Goal: Information Seeking & Learning: Learn about a topic

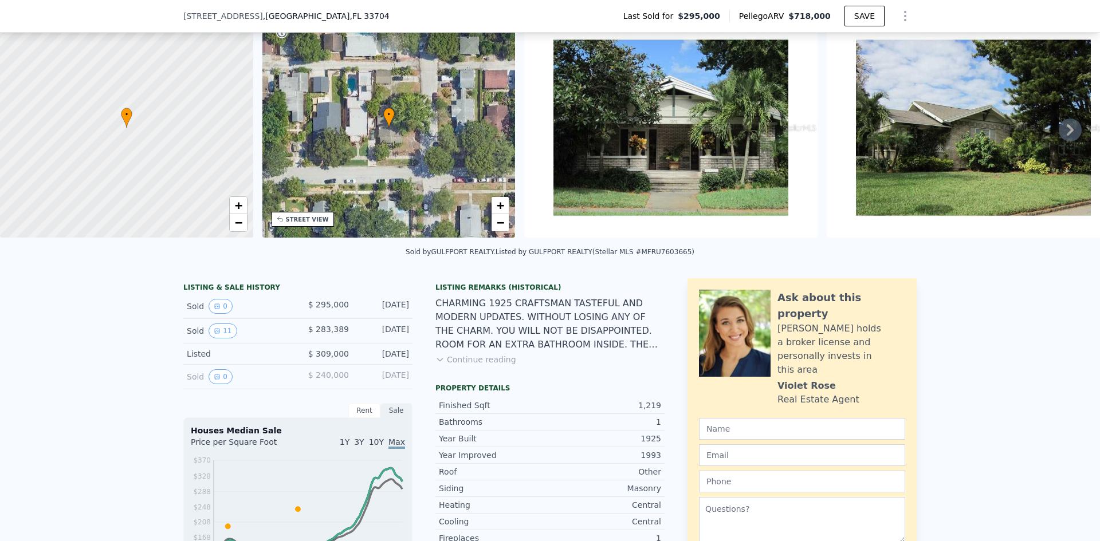
scroll to position [53, 0]
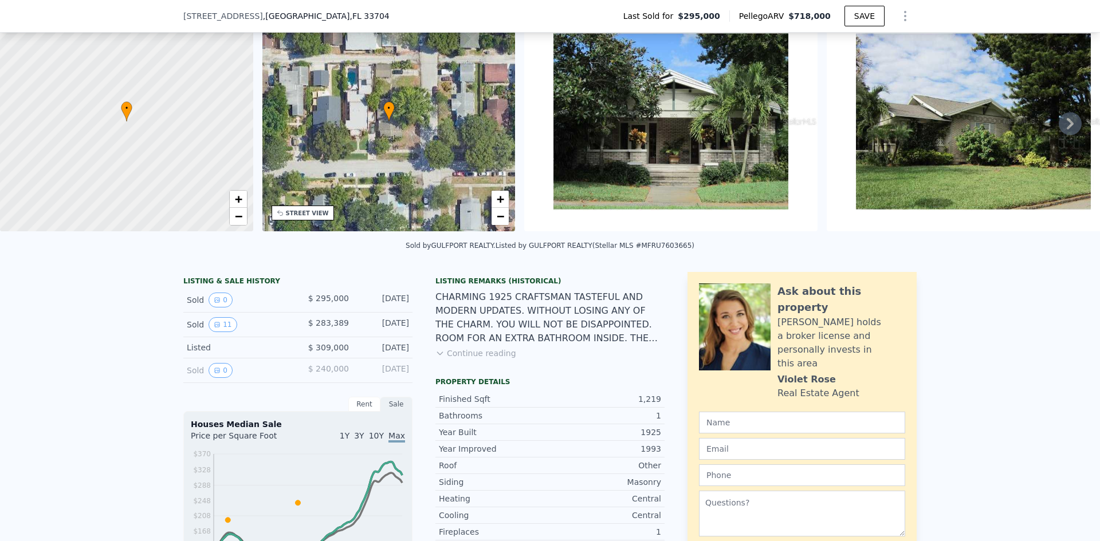
click at [1014, 140] on img at bounding box center [973, 121] width 293 height 220
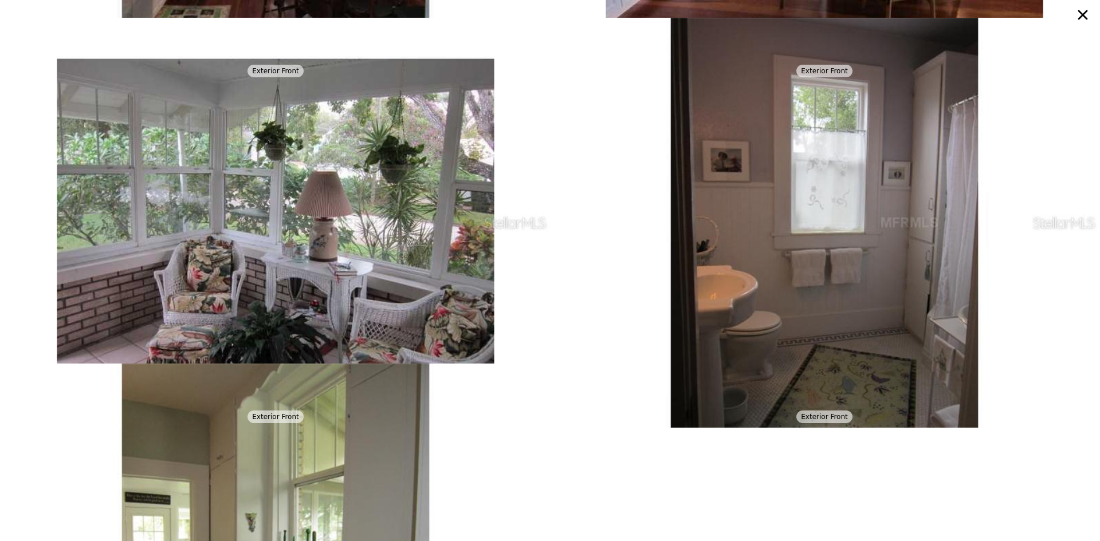
scroll to position [1038, 0]
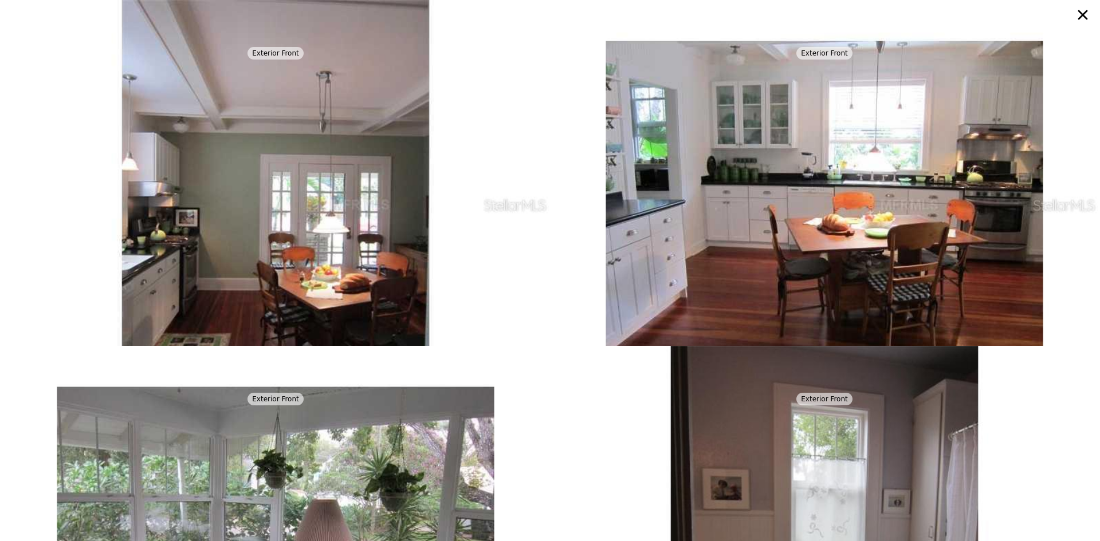
click at [832, 249] on img at bounding box center [824, 205] width 546 height 410
drag, startPoint x: 832, startPoint y: 249, endPoint x: 247, endPoint y: 252, distance: 584.8
click at [247, 252] on img at bounding box center [275, 205] width 546 height 410
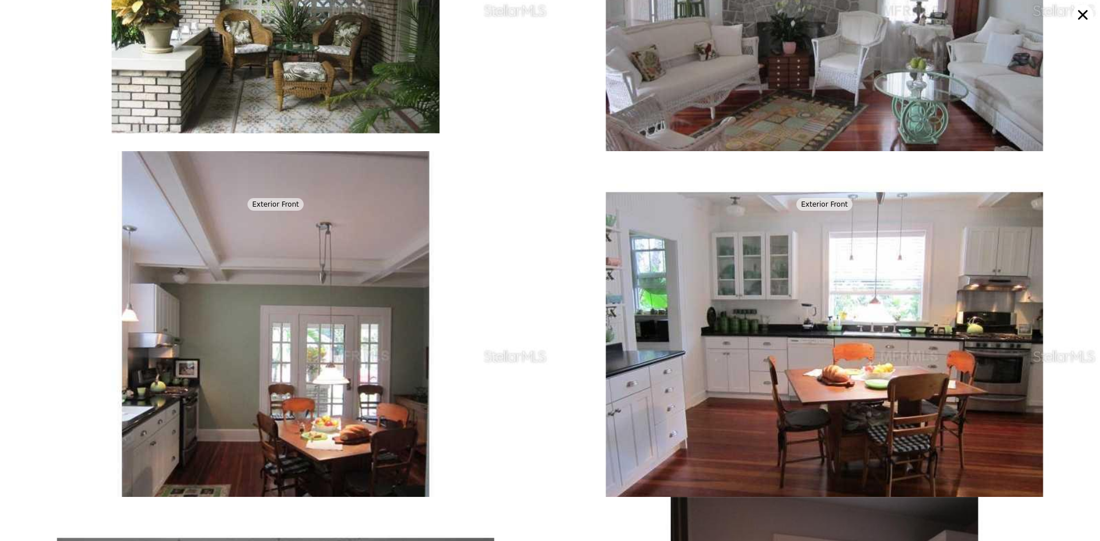
scroll to position [692, 0]
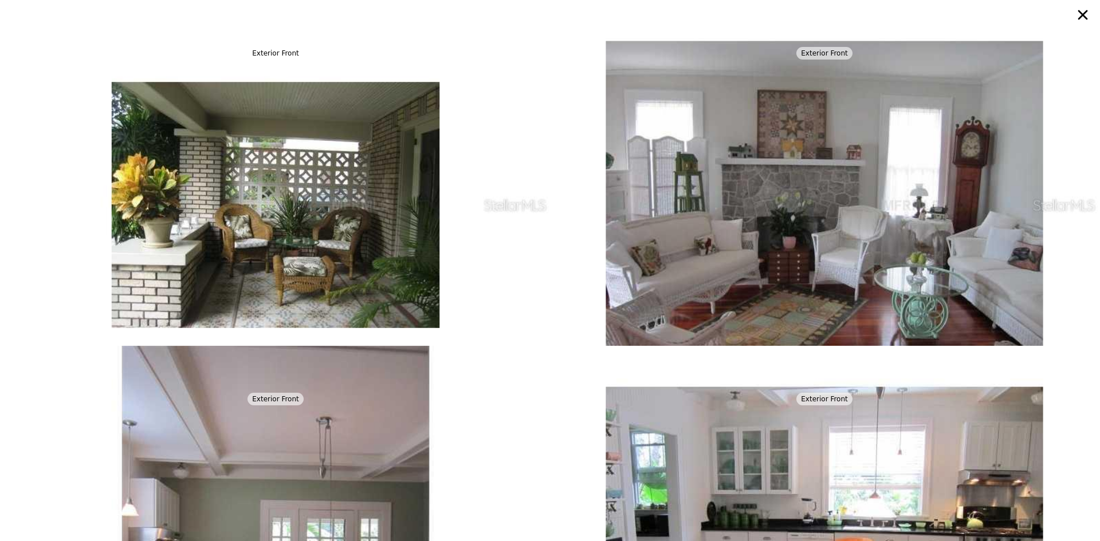
click at [495, 375] on img at bounding box center [275, 551] width 546 height 410
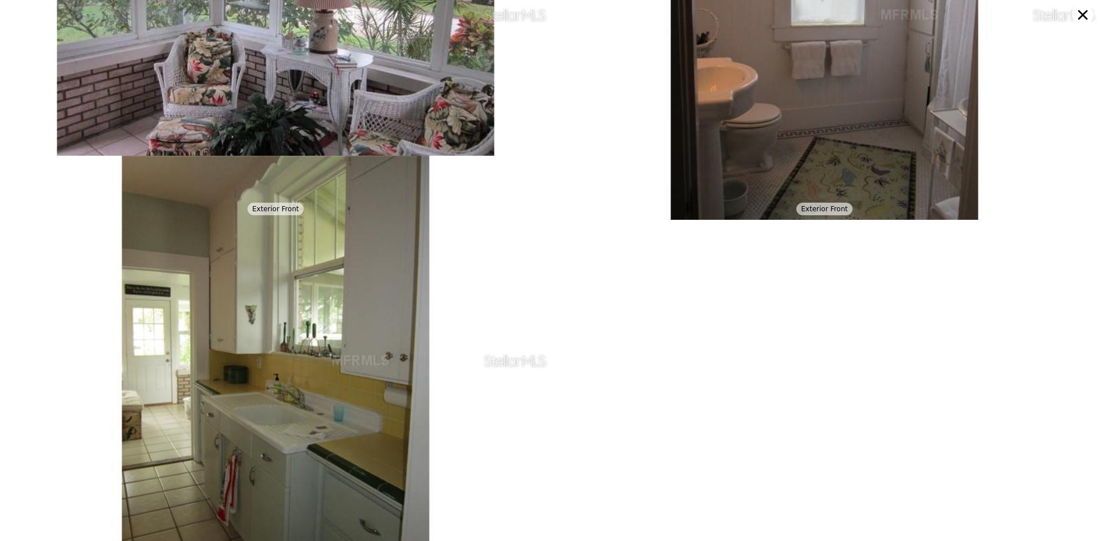
scroll to position [1595, 0]
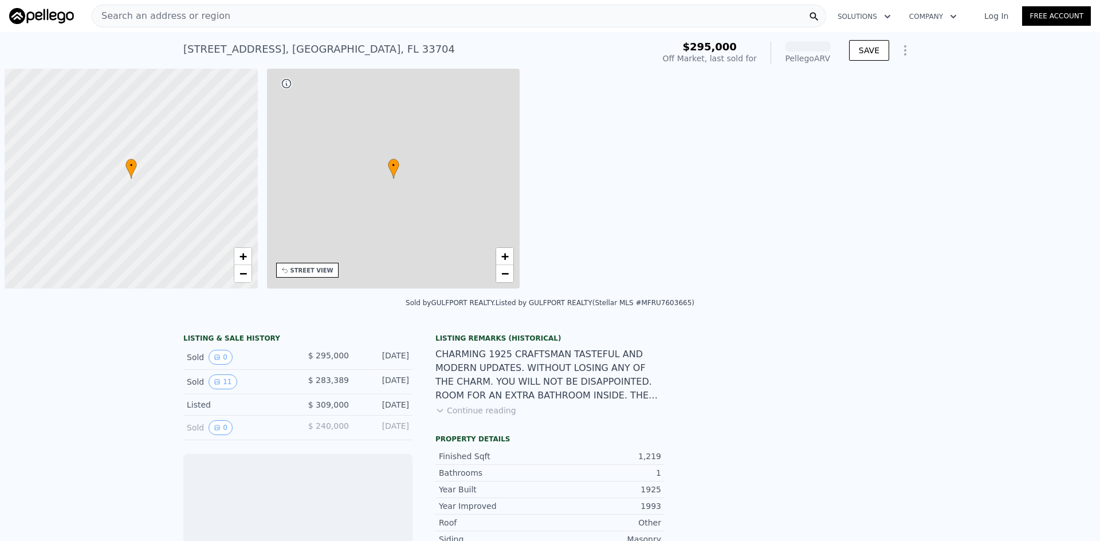
scroll to position [0, 5]
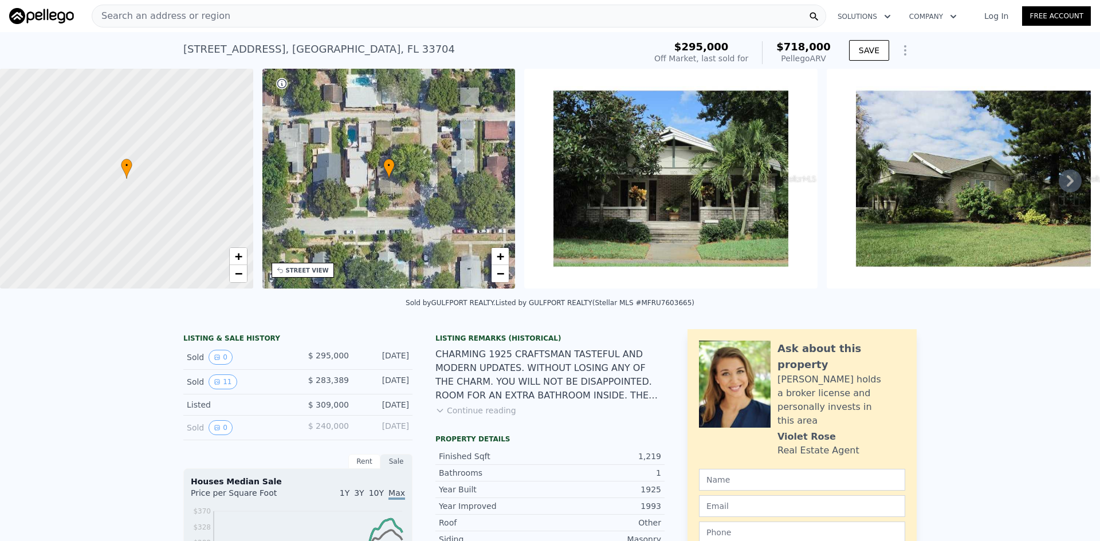
click at [1060, 186] on icon at bounding box center [1070, 181] width 23 height 23
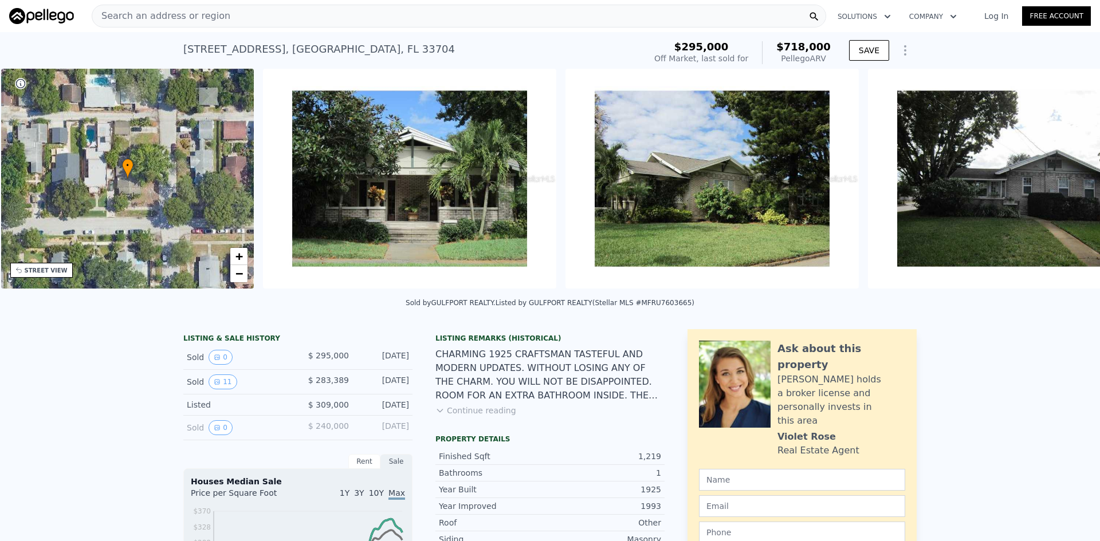
scroll to position [0, 267]
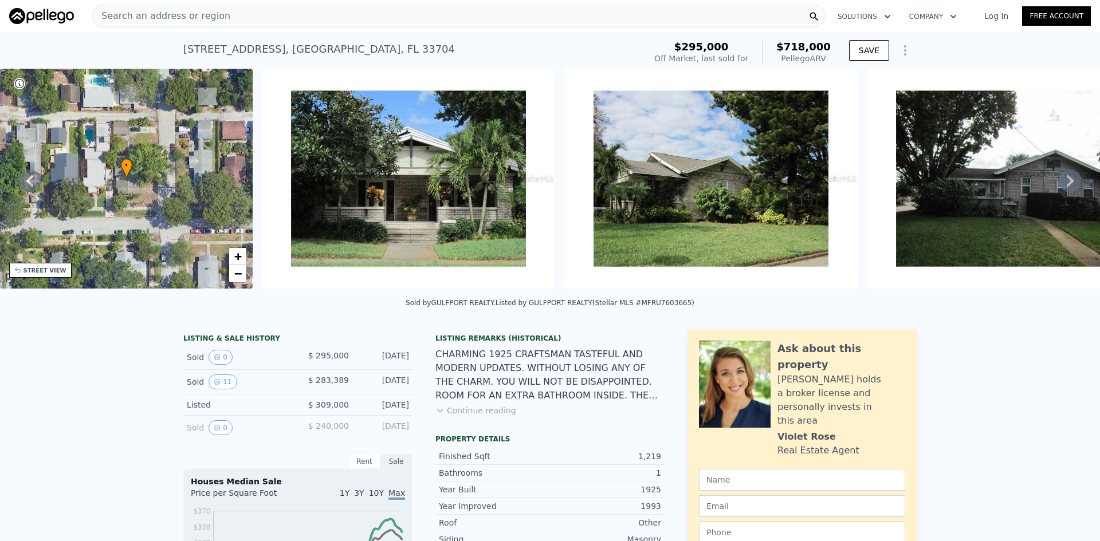
click at [1059, 182] on icon at bounding box center [1070, 181] width 23 height 23
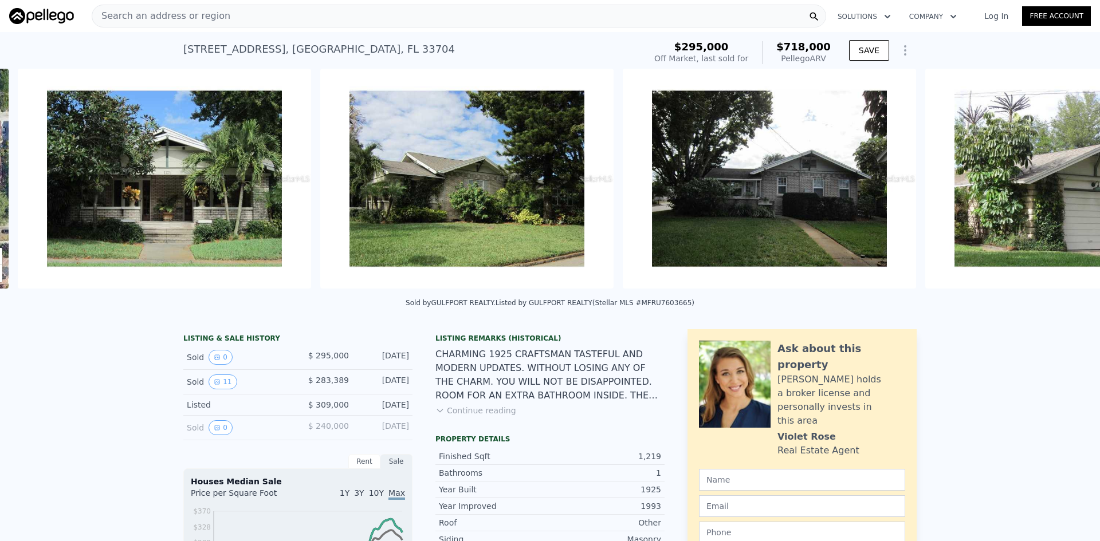
scroll to position [0, 524]
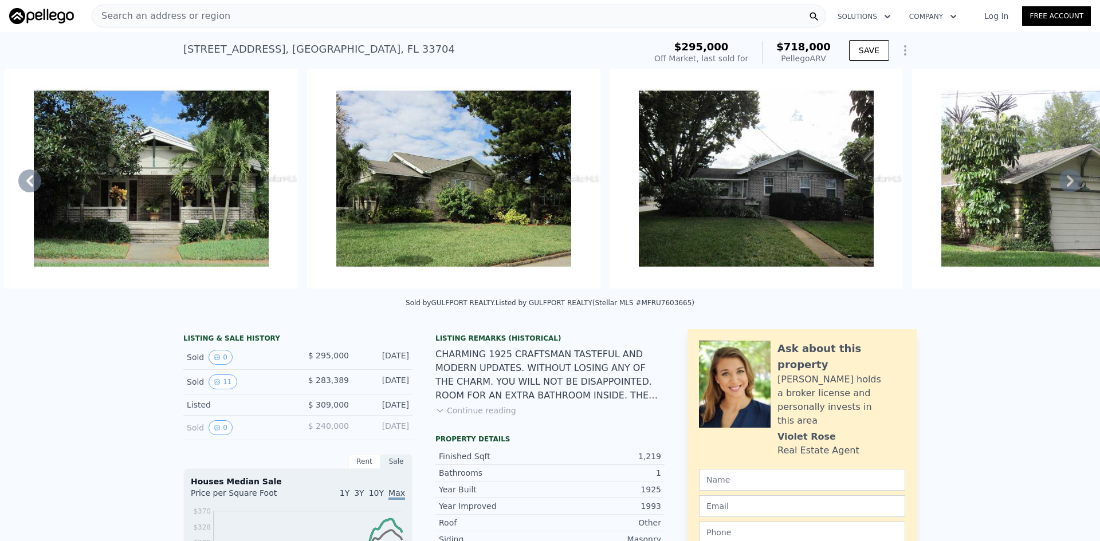
click at [1067, 184] on icon at bounding box center [1070, 180] width 7 height 11
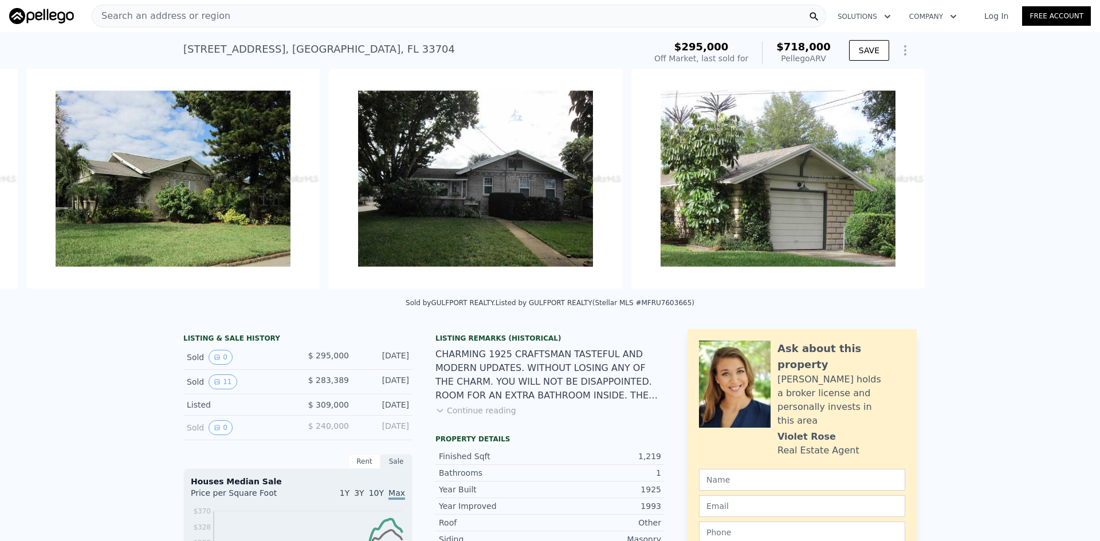
scroll to position [0, 827]
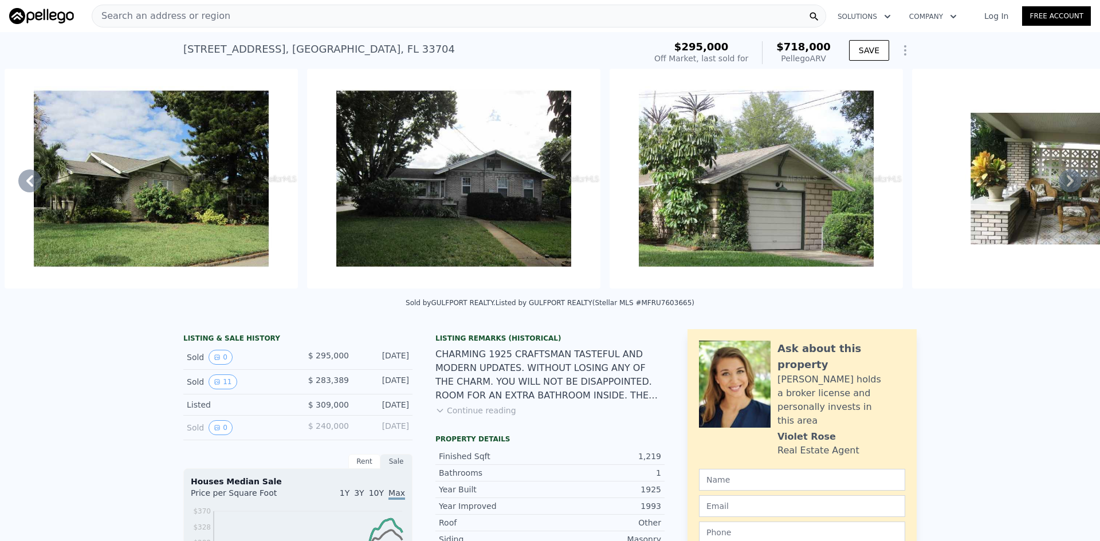
click at [1060, 184] on icon at bounding box center [1070, 181] width 23 height 23
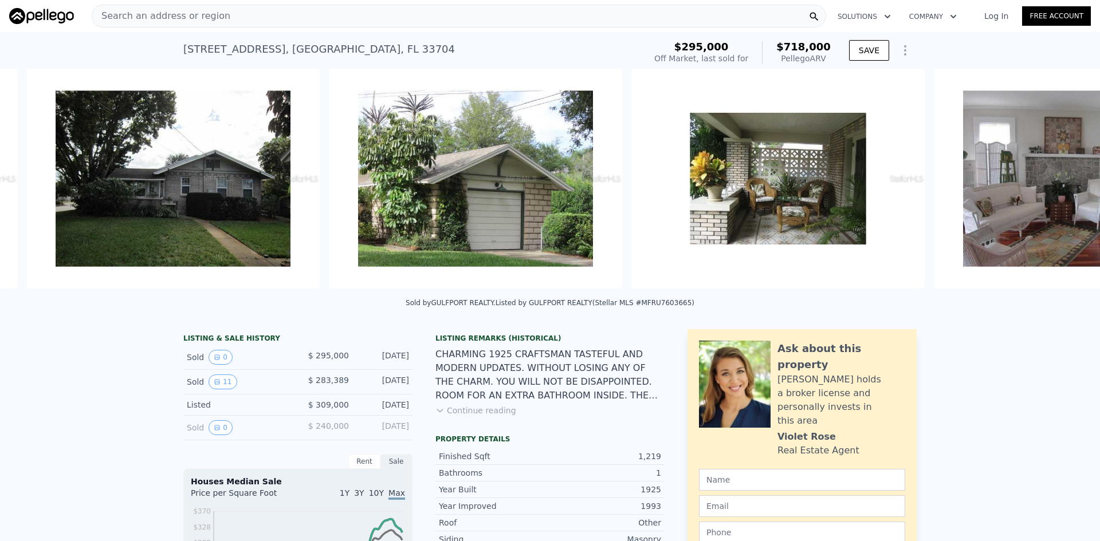
scroll to position [0, 1129]
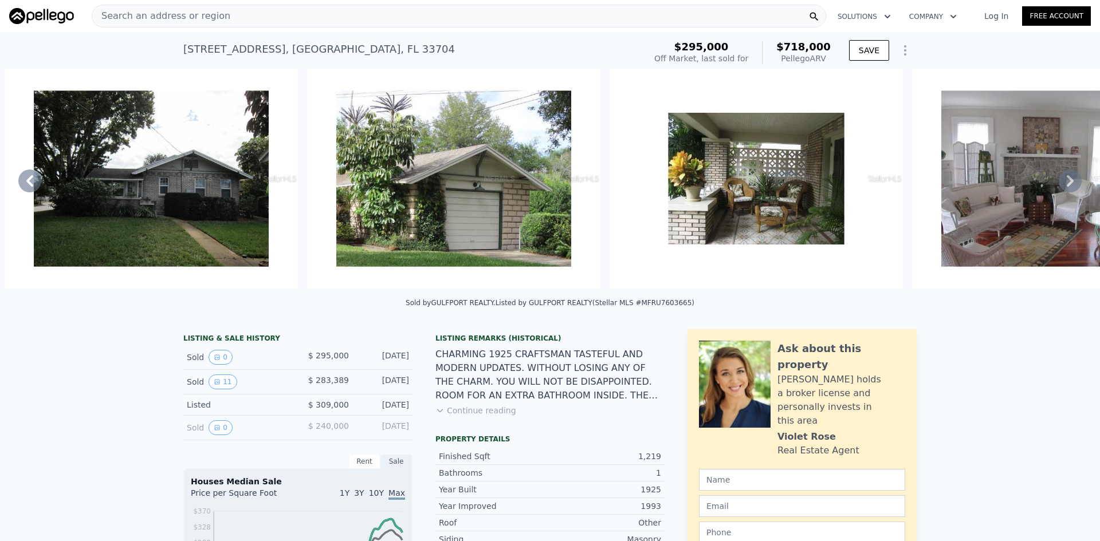
click at [1014, 212] on img at bounding box center [1058, 179] width 293 height 220
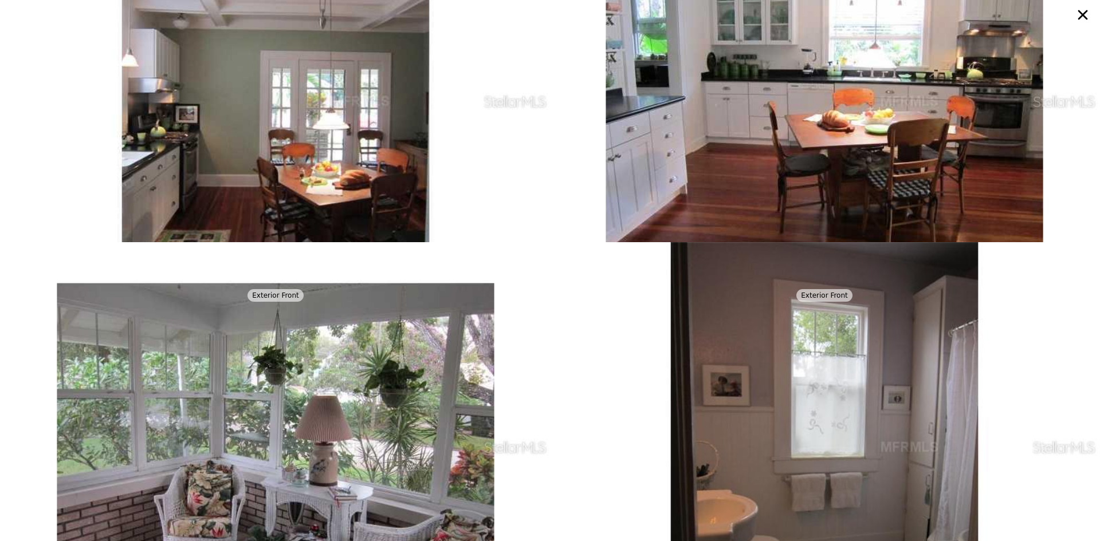
scroll to position [1384, 0]
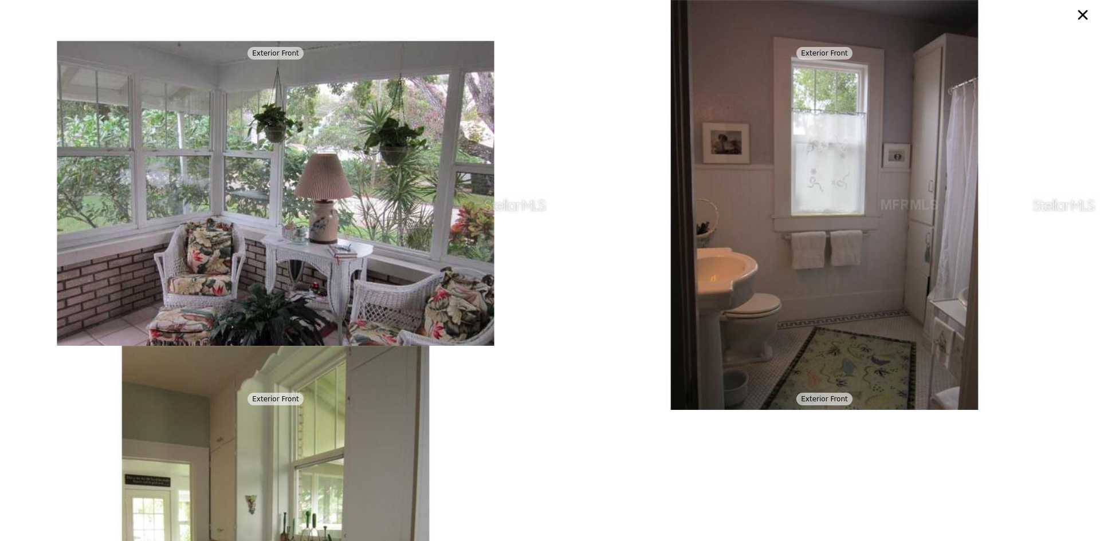
click at [835, 331] on img at bounding box center [824, 205] width 546 height 410
